Goal: Information Seeking & Learning: Learn about a topic

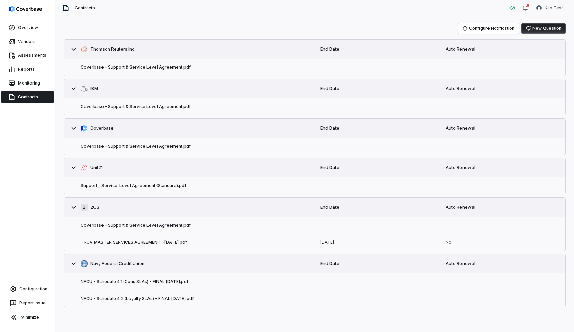
click at [137, 239] on button "TRUV MASTER SERVICES AGREEMENT ~[DATE].pdf" at bounding box center [134, 242] width 106 height 6
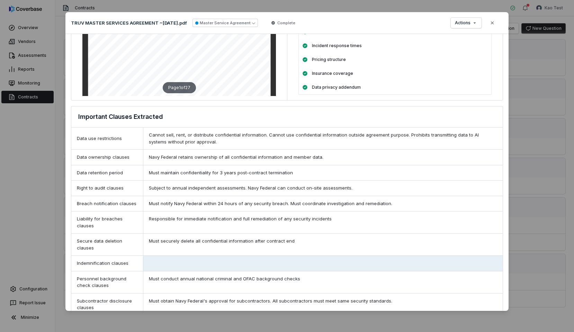
click at [289, 195] on div "Subject to annual independent assessments. Navy Federal can conduct on-site ass…" at bounding box center [322, 187] width 359 height 15
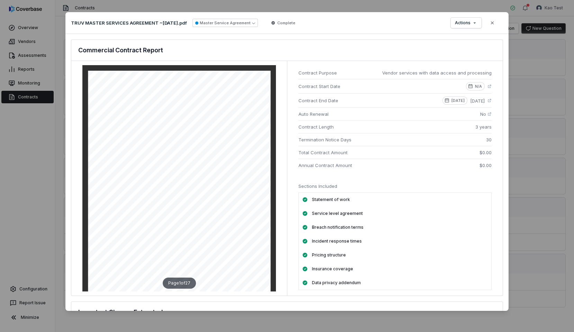
click at [386, 159] on li "Annual Contract Amount $0.00" at bounding box center [394, 165] width 193 height 13
click at [451, 100] on p "[DATE]" at bounding box center [457, 101] width 13 height 6
click at [492, 101] on div "Contract Purpose Vendor services with data access and processing Contract Start…" at bounding box center [395, 178] width 216 height 234
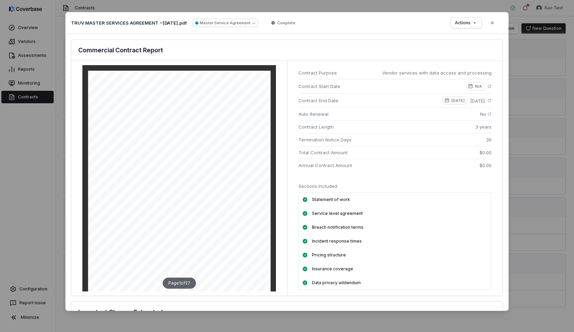
click at [491, 126] on span "3 years" at bounding box center [483, 126] width 16 height 7
click at [491, 137] on span "30" at bounding box center [489, 139] width 6 height 7
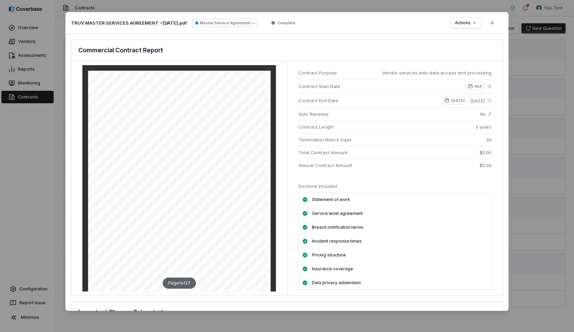
click at [491, 137] on span "30" at bounding box center [489, 139] width 6 height 7
click at [491, 146] on li "Total Contract Amount $0.00" at bounding box center [394, 152] width 193 height 13
click at [491, 150] on span "$0.00" at bounding box center [485, 152] width 12 height 7
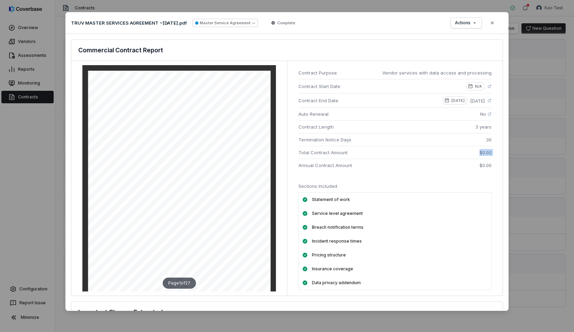
click at [491, 165] on span "$0.00" at bounding box center [485, 165] width 12 height 7
click at [485, 178] on div "Contract Purpose Vendor services with data access and processing Contract Start…" at bounding box center [395, 178] width 216 height 234
click at [482, 26] on div "Actions Close" at bounding box center [474, 23] width 47 height 10
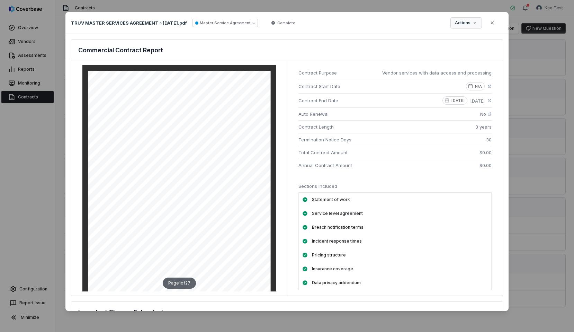
click at [480, 26] on button "Actions" at bounding box center [466, 23] width 31 height 10
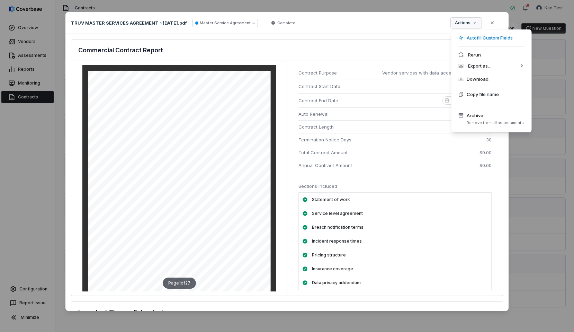
click at [428, 28] on div "Document Preview TRUV MASTER SERVICES AGREEMENT ~[DATE].pdf Master Service Agre…" at bounding box center [287, 166] width 574 height 330
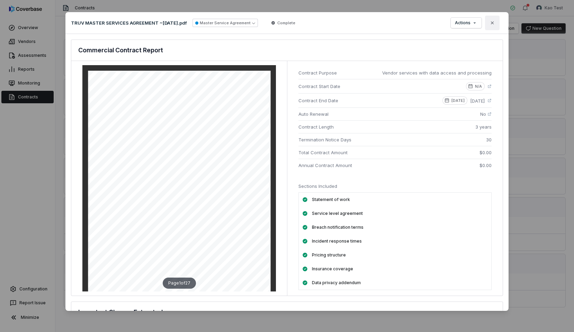
click at [496, 24] on button "Close" at bounding box center [492, 23] width 15 height 15
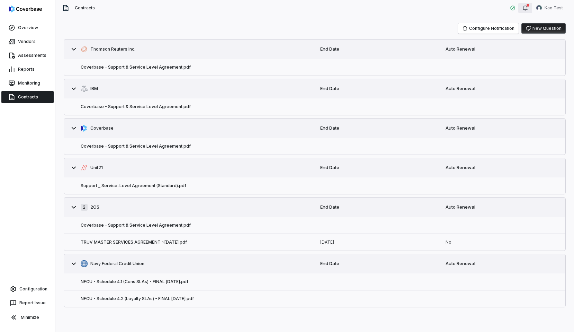
click at [523, 7] on icon "button" at bounding box center [525, 8] width 6 height 6
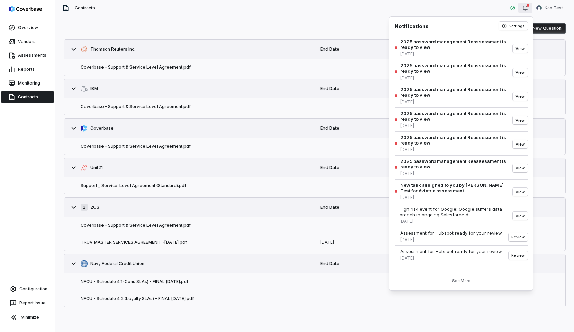
click at [372, 31] on div "Configure Notification New Question" at bounding box center [315, 28] width 502 height 10
